Goal: Use online tool/utility: Utilize a website feature to perform a specific function

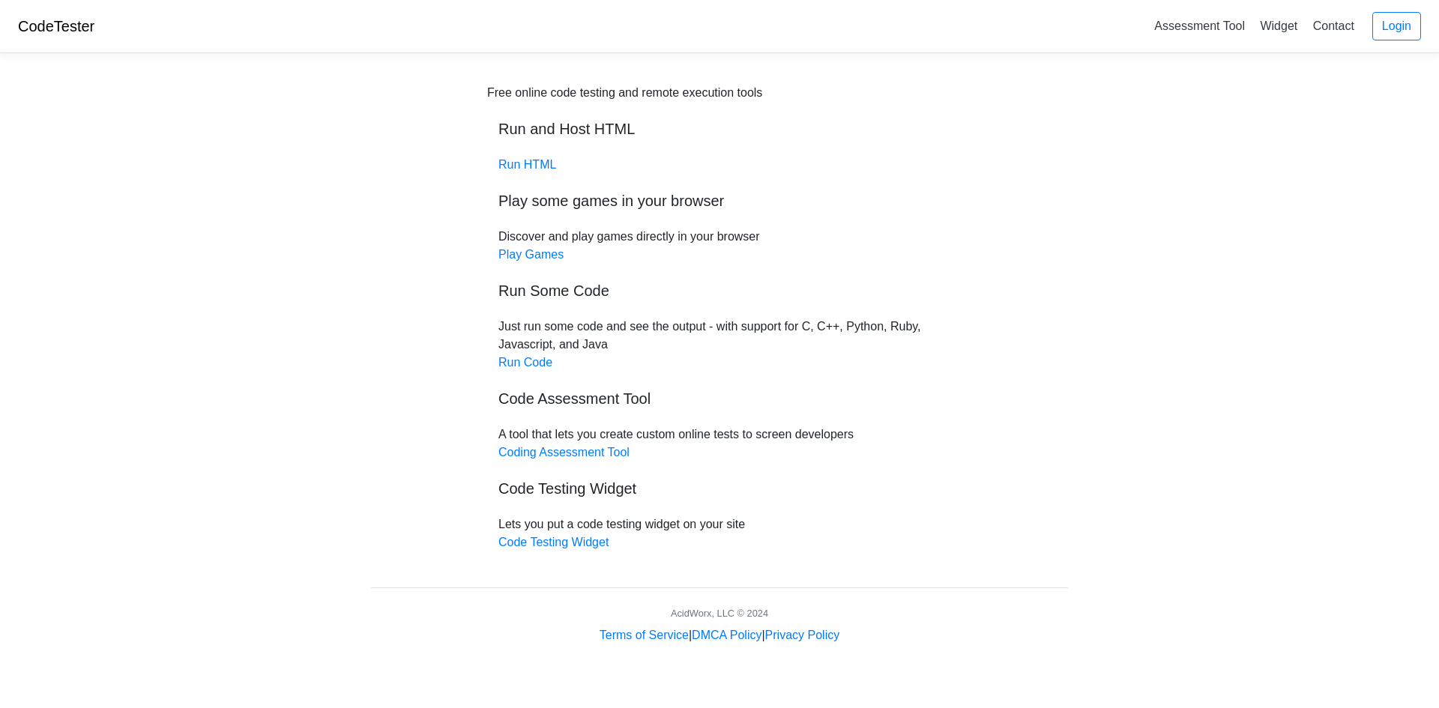
click at [586, 295] on h5 "Run Some Code" at bounding box center [720, 291] width 442 height 18
click at [530, 361] on link "Run Code" at bounding box center [526, 362] width 54 height 13
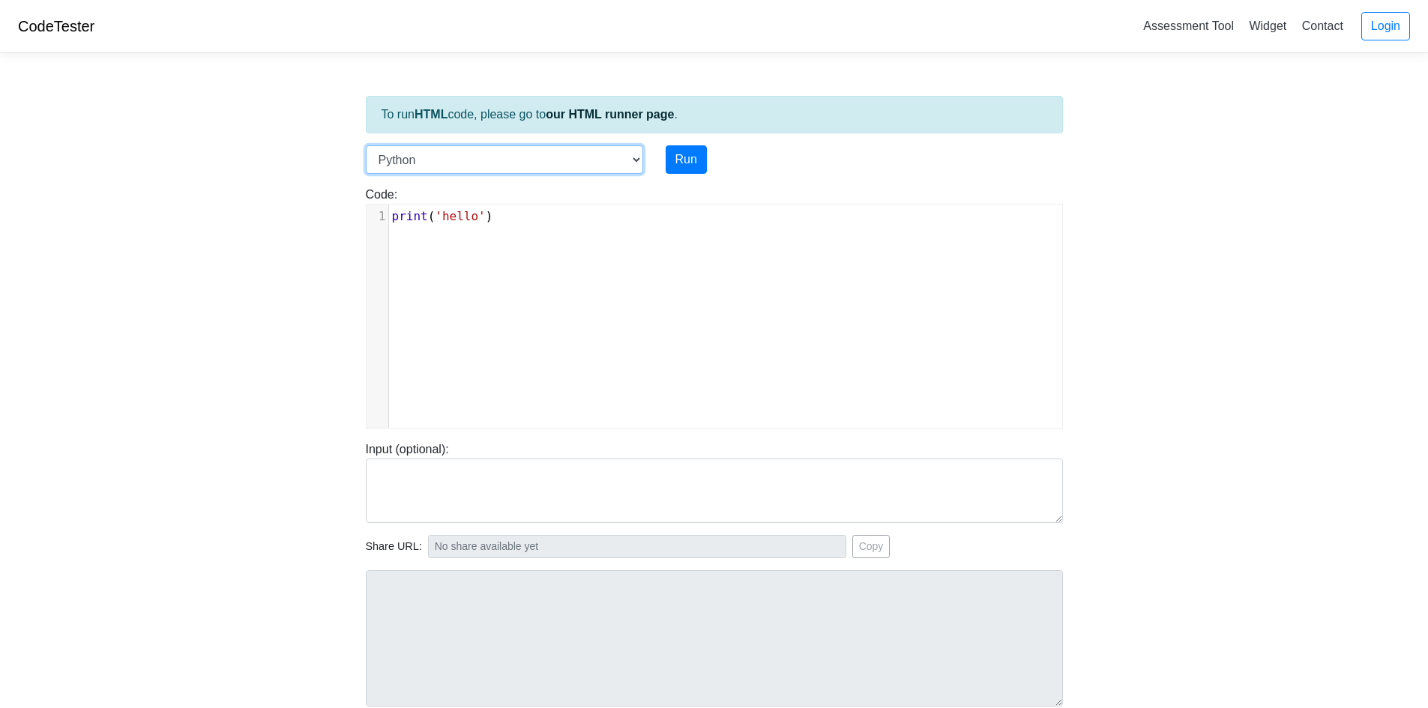
click at [628, 160] on select "C C++ Go Java Javascript Python Ruby" at bounding box center [504, 159] width 277 height 28
select select "c"
click at [366, 145] on select "C C++ Go Java Javascript Python Ruby" at bounding box center [504, 159] width 277 height 28
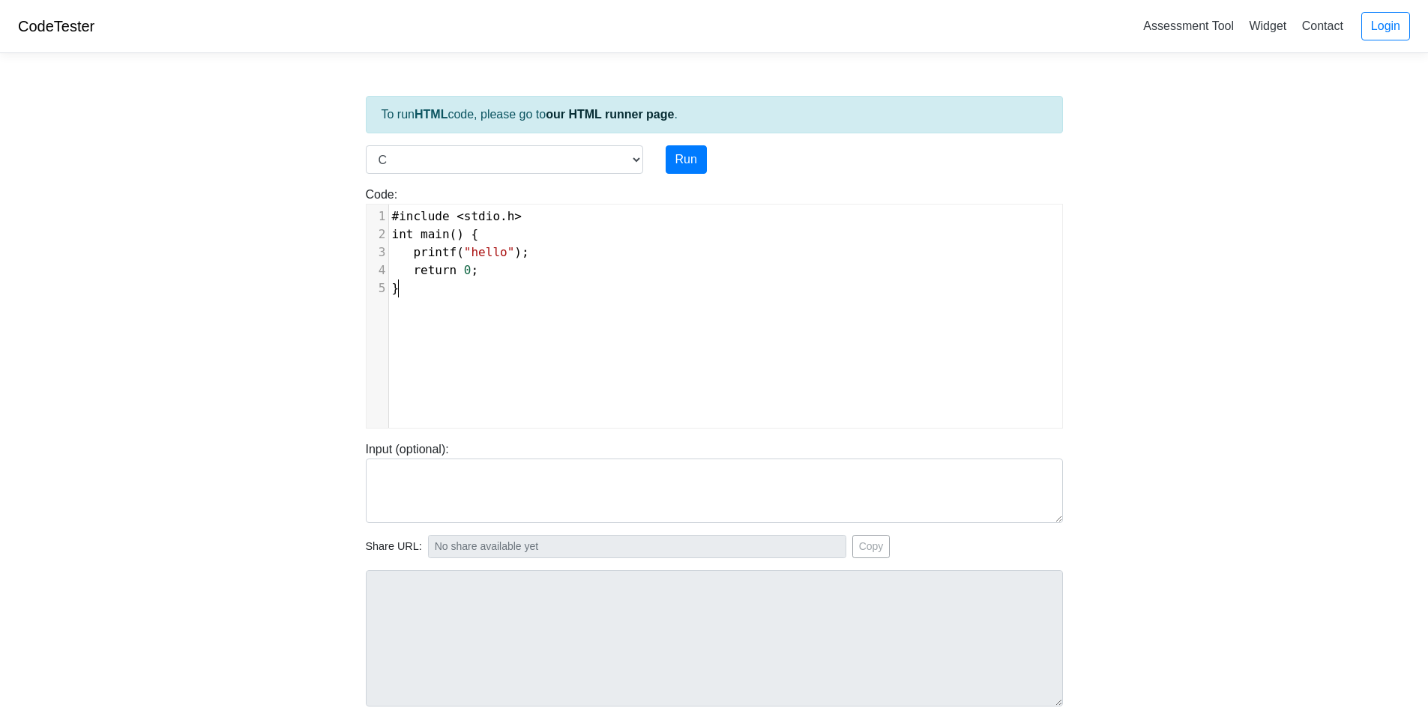
scroll to position [6, 0]
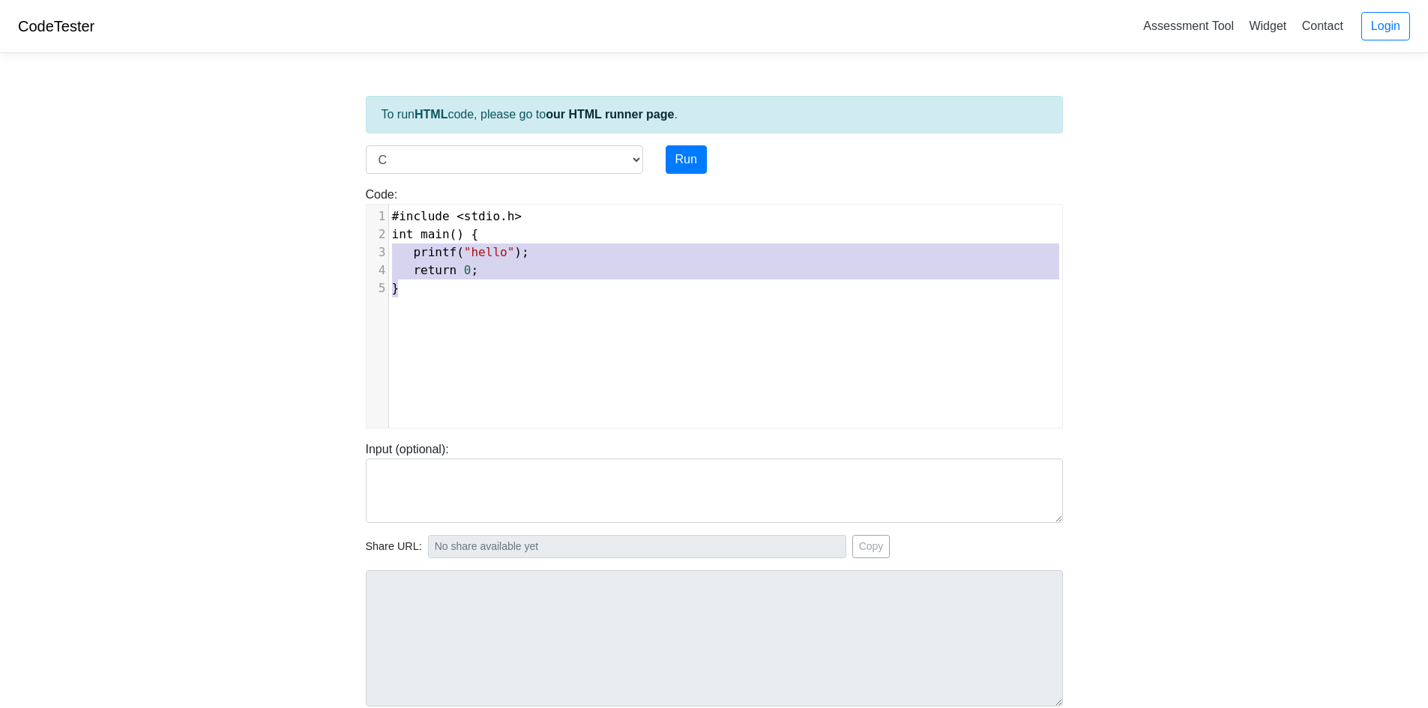
type textarea "#include <stdio.h> int main() { printf("hello"); return 0; }"
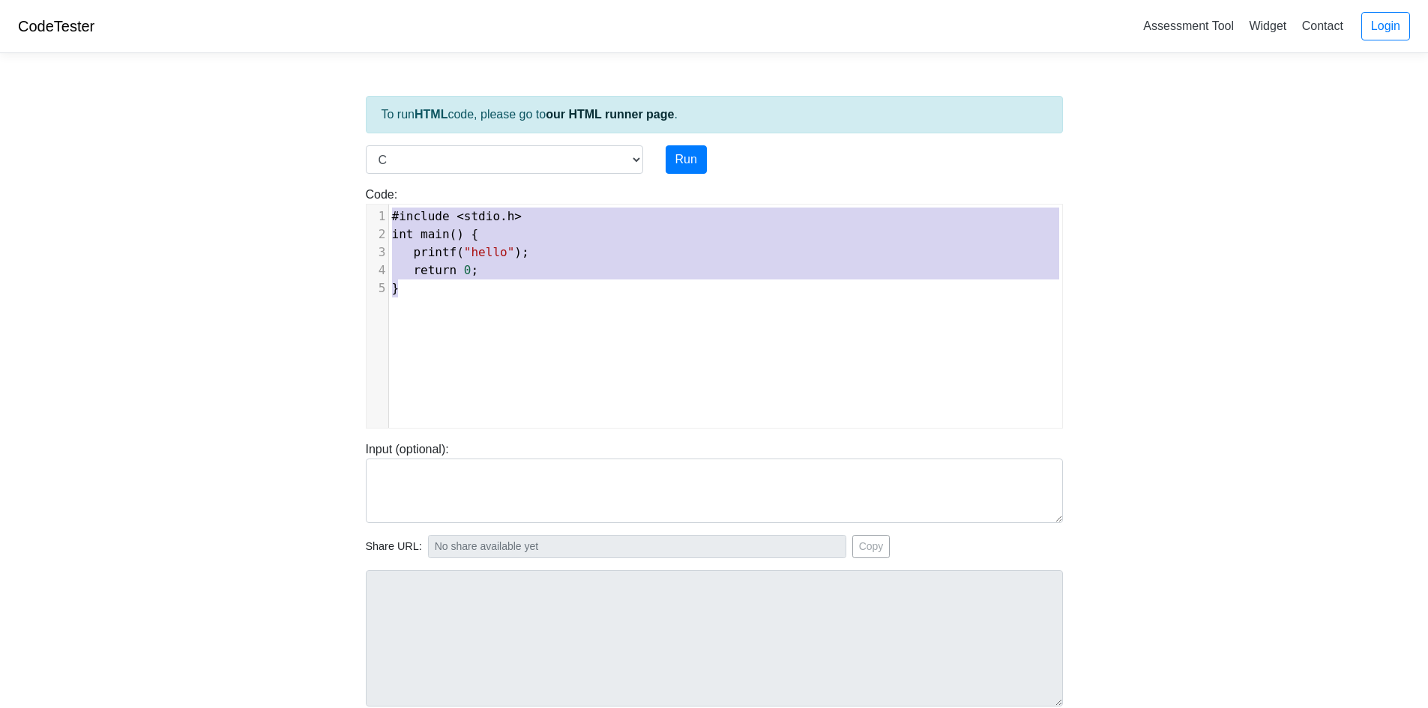
drag, startPoint x: 417, startPoint y: 295, endPoint x: 379, endPoint y: 208, distance: 94.3
click at [389, 208] on div "1 #include < stdio . h > 2 int main () { 3 printf ( "hello" ); 4 return 0 ; 5 }" at bounding box center [731, 253] width 684 height 90
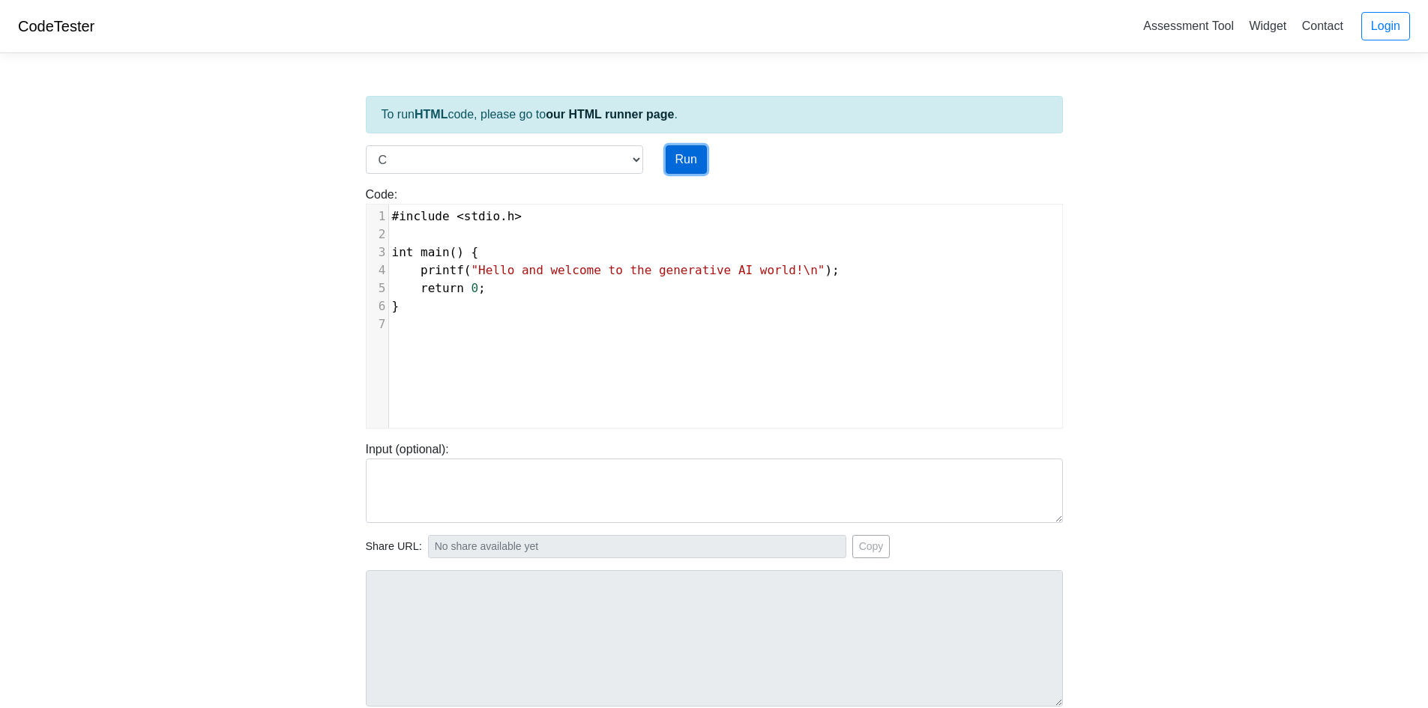
click at [690, 162] on button "Run" at bounding box center [686, 159] width 41 height 28
type input "https://codetester.io/runner?s=4MX6o2EQzo"
type textarea "Stdout: Hello and welcome to the generative AI world!"
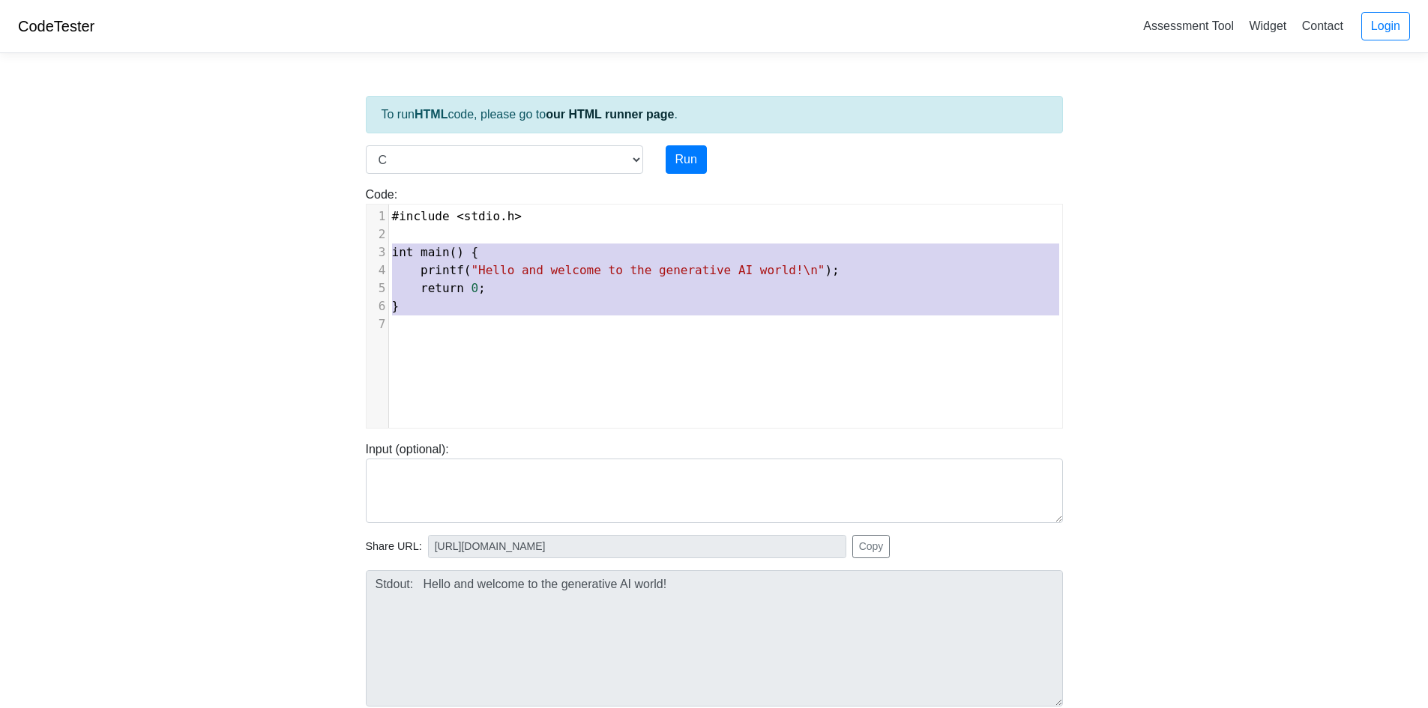
type textarea "#include <stdio.h> int main() { printf("Hello and welcome to the generative AI …"
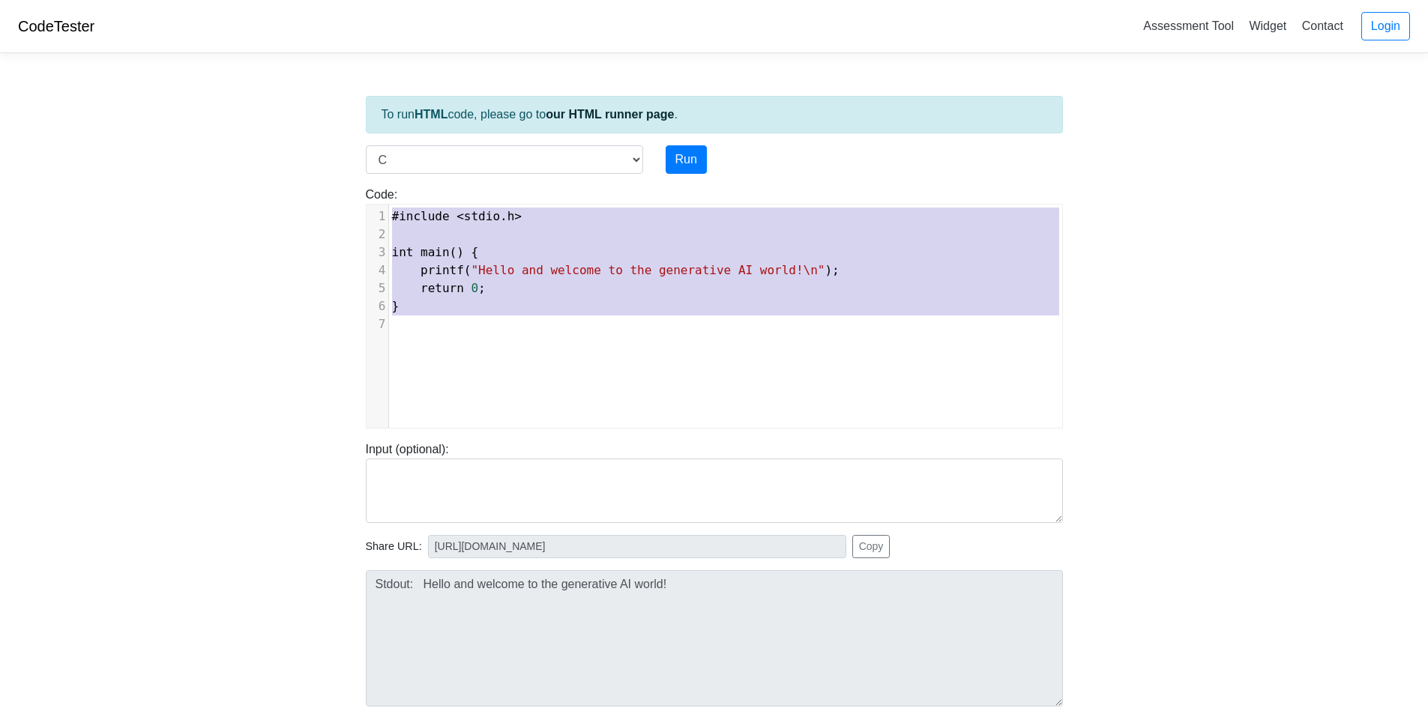
drag, startPoint x: 397, startPoint y: 321, endPoint x: 367, endPoint y: 202, distance: 122.2
click at [367, 202] on div "Code: #include <stdio.h> int main() { printf("hello"); return 0; } #include <st…" at bounding box center [715, 307] width 720 height 243
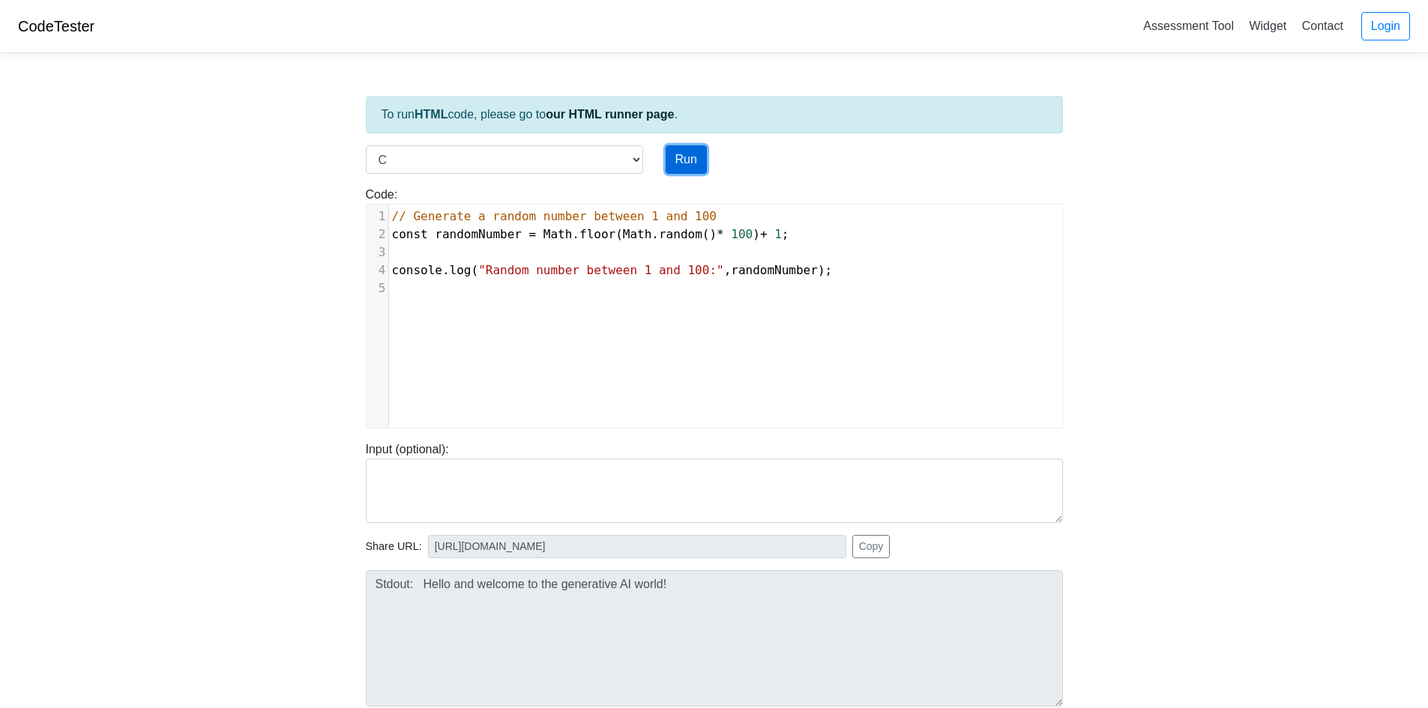
click at [685, 157] on button "Run" at bounding box center [686, 159] width 41 height 28
click at [635, 158] on select "C C++ Go Java Javascript Python Ruby" at bounding box center [504, 159] width 277 height 28
type input "https://codetester.io/runner?s=v2lPnyNRzn"
type textarea "Submission status: Compilation Error Compile Output: main.c:2:7: warning: type …"
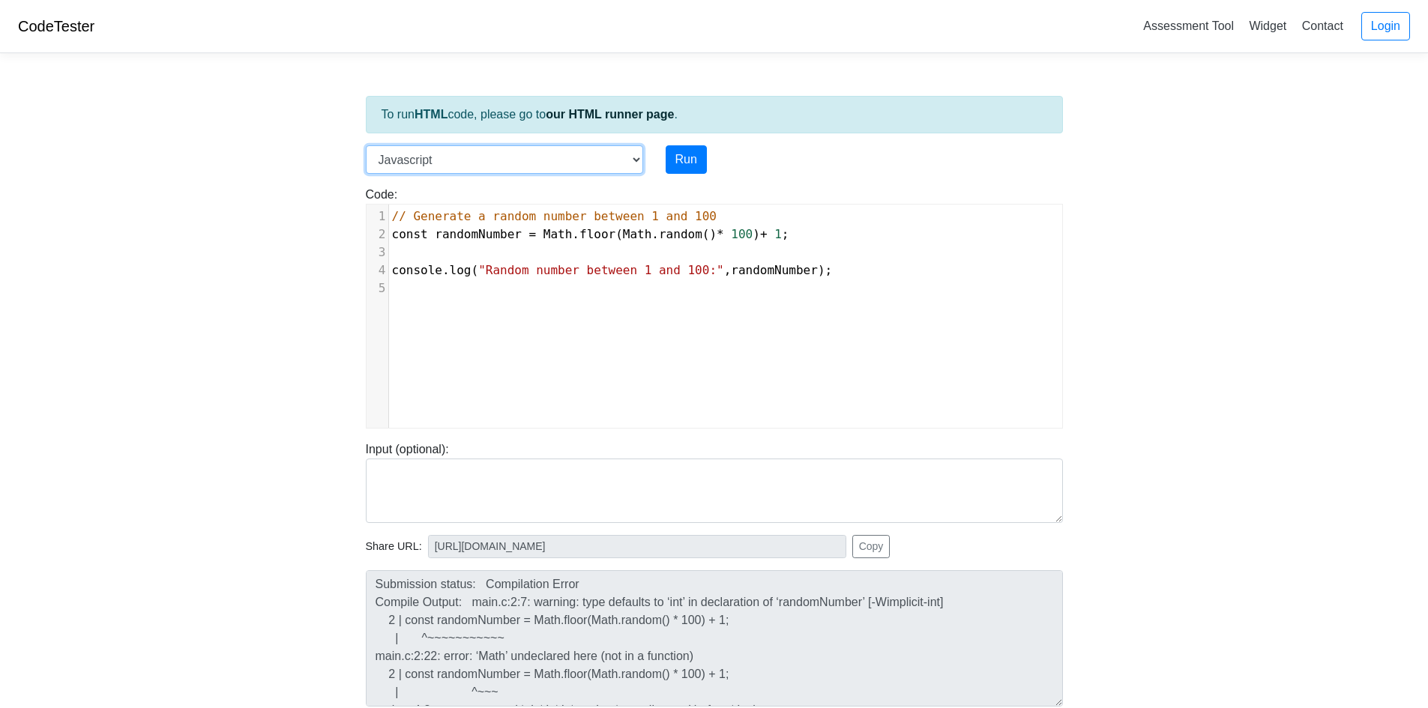
click at [366, 145] on select "C C++ Go Java Javascript Python Ruby" at bounding box center [504, 159] width 277 height 28
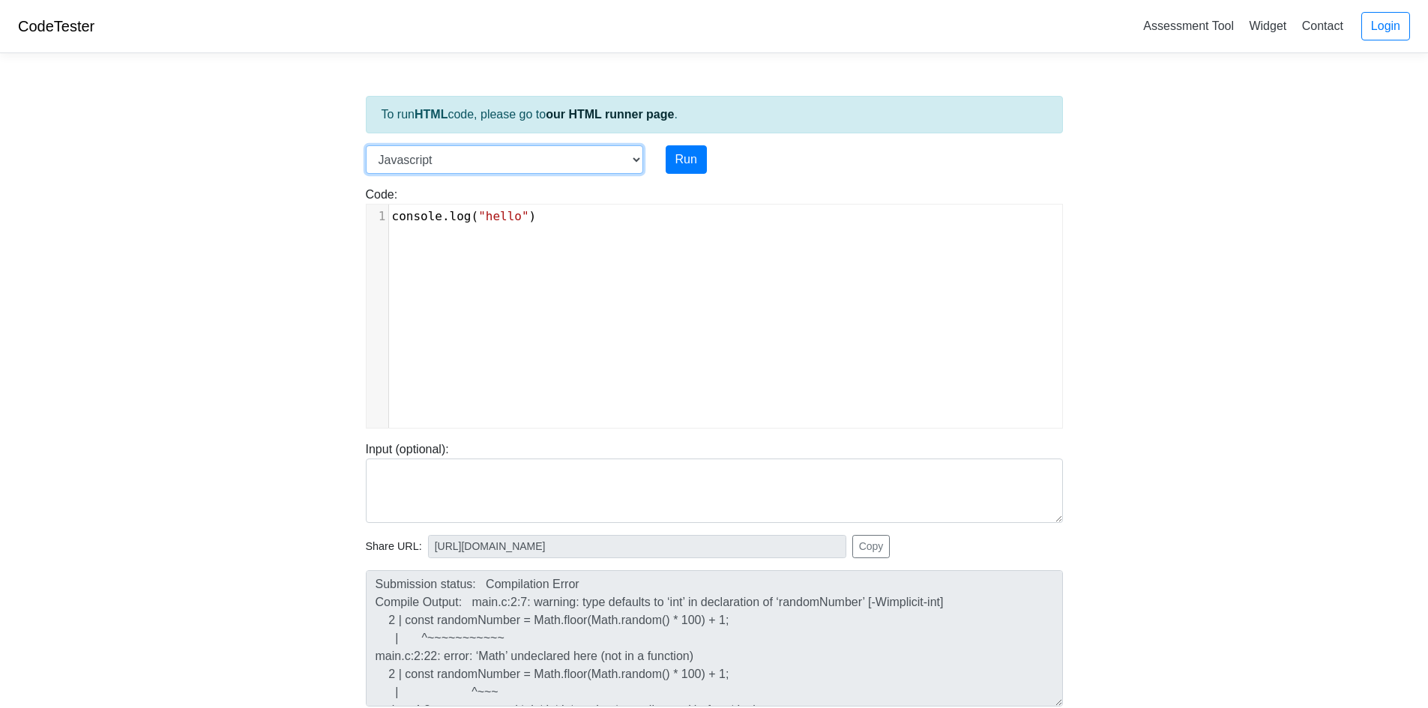
click at [640, 160] on select "C C++ Go Java Javascript Python Ruby" at bounding box center [504, 159] width 277 height 28
select select "python"
click at [366, 145] on select "C C++ Go Java Javascript Python Ruby" at bounding box center [504, 159] width 277 height 28
type textarea "print('hello')"
drag, startPoint x: 523, startPoint y: 212, endPoint x: 302, endPoint y: 192, distance: 221.3
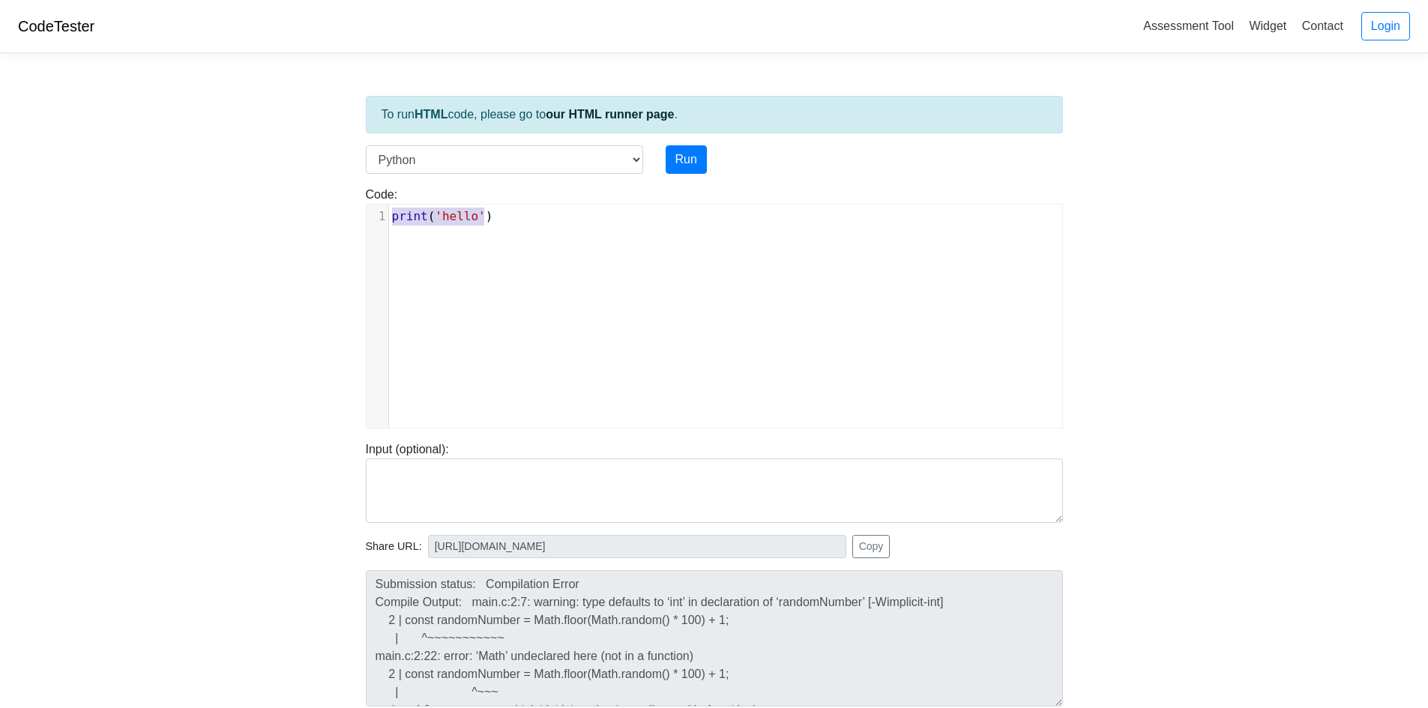
click at [302, 192] on body "CodeTester Assessment Tool Widget Contact Login To run HTML code, please go to …" at bounding box center [714, 400] width 1428 height 800
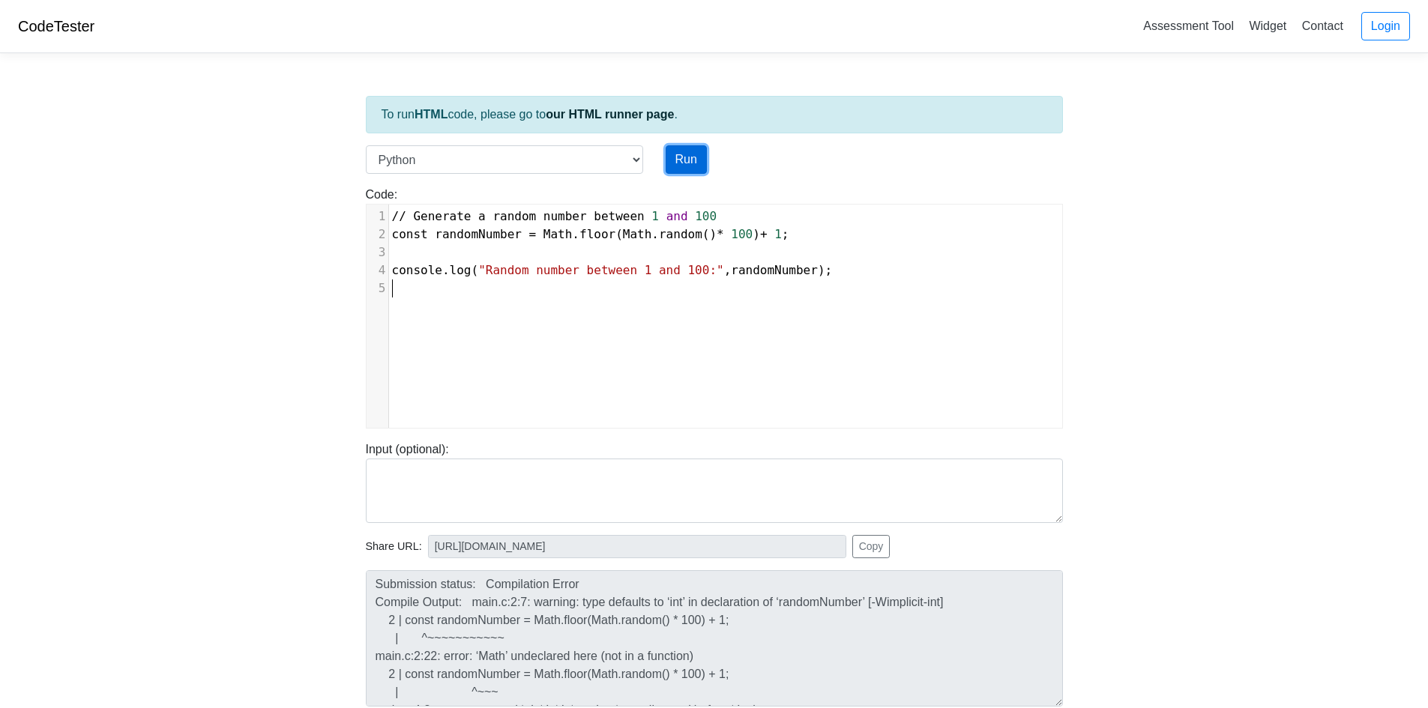
click at [690, 163] on button "Run" at bounding box center [686, 159] width 41 height 28
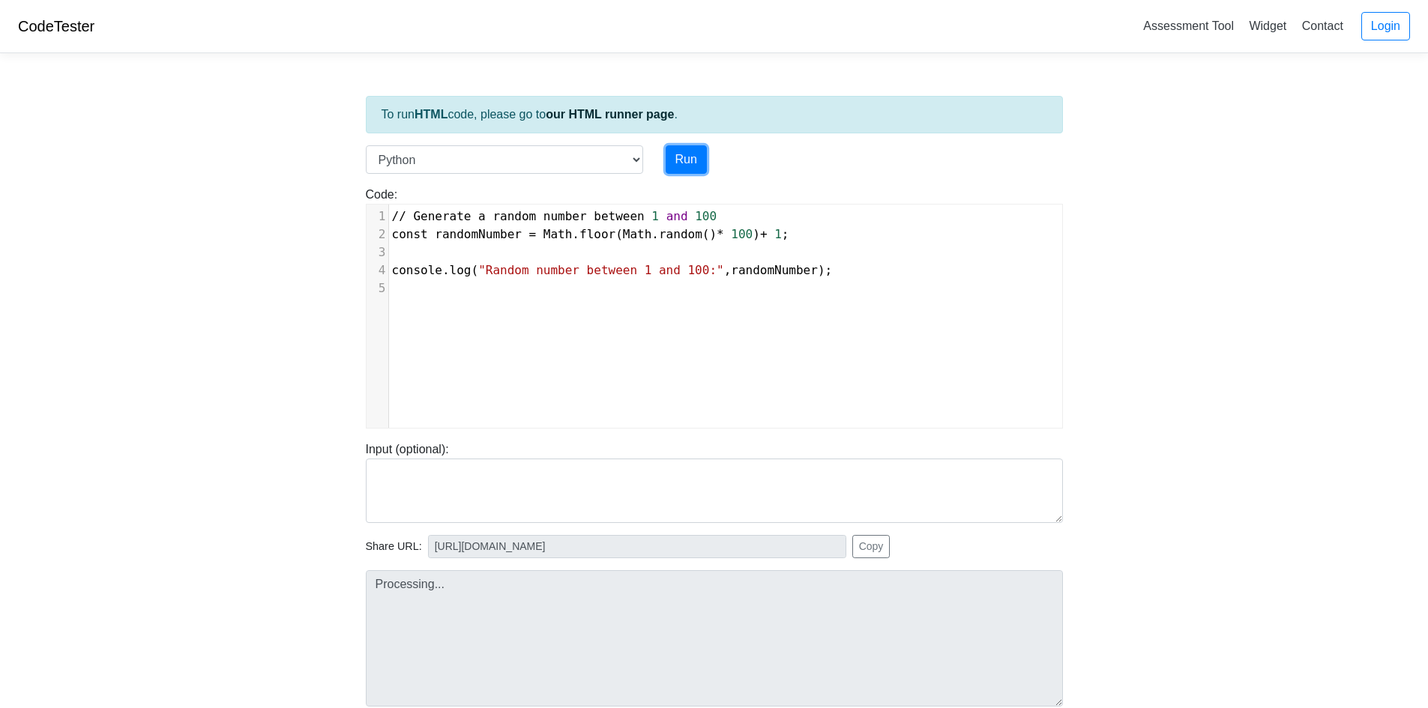
type input "https://codetester.io/runner?s=koW19Ee6WR"
type textarea "Submission status: Runtime Error (NZEC) Stderr: File "script.py", line 1 // Gen…"
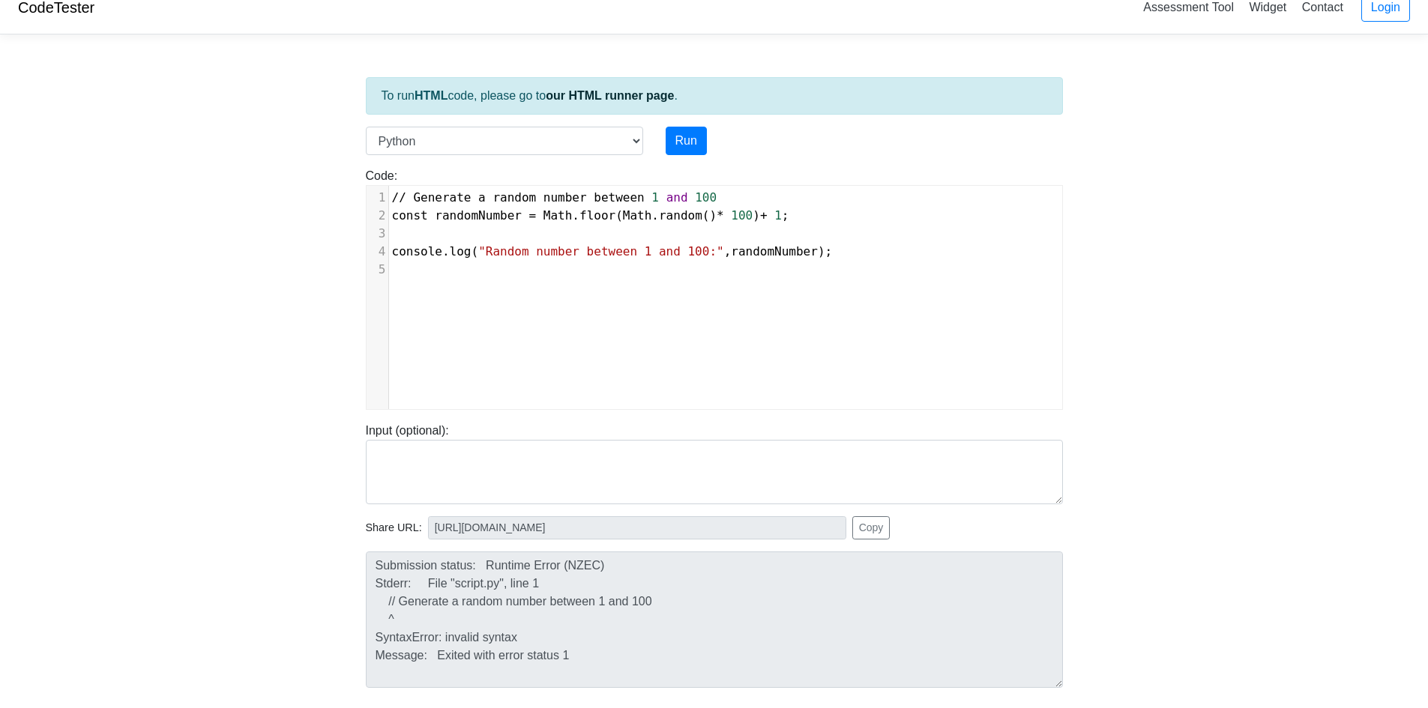
scroll to position [0, 0]
